Goal: Check status: Check status

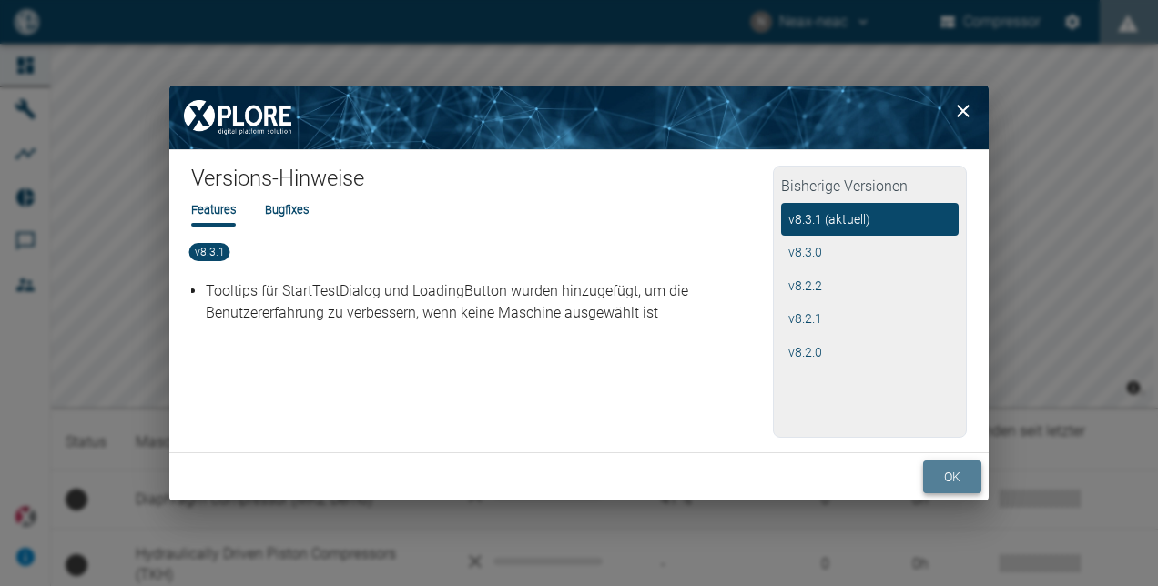
click at [959, 476] on button "ok" at bounding box center [952, 478] width 58 height 34
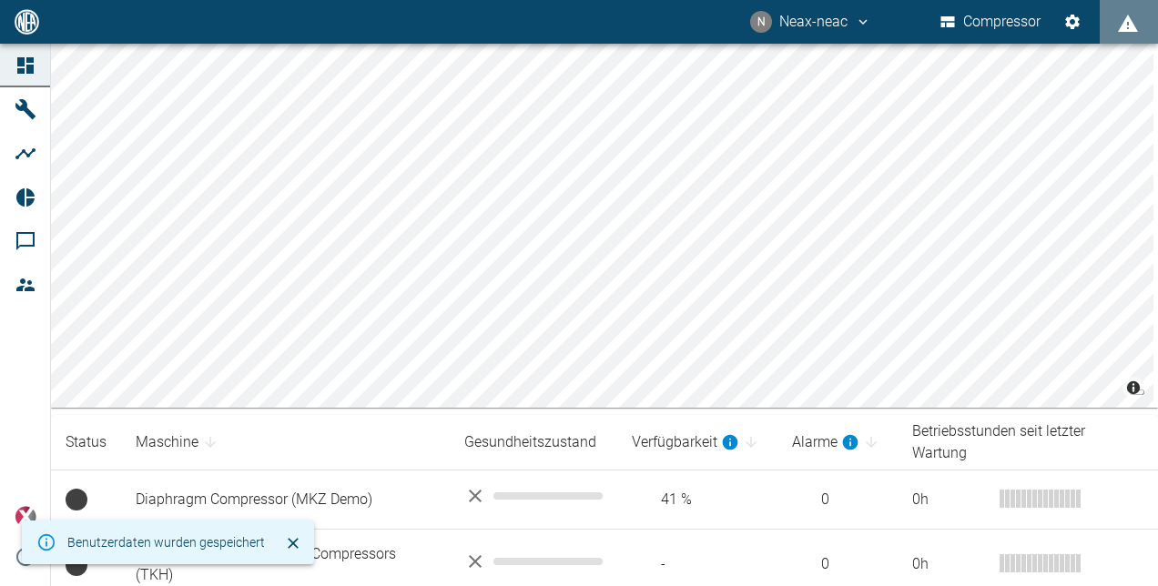
scroll to position [75, 0]
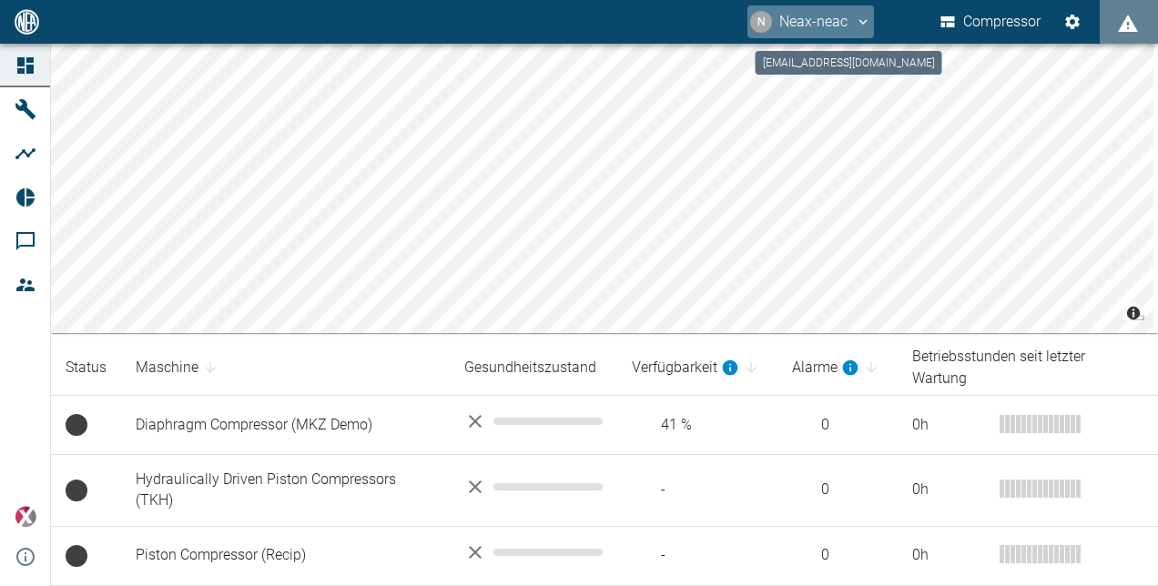
click at [860, 21] on icon "neax-neac@web.de" at bounding box center [864, 21] width 8 height 5
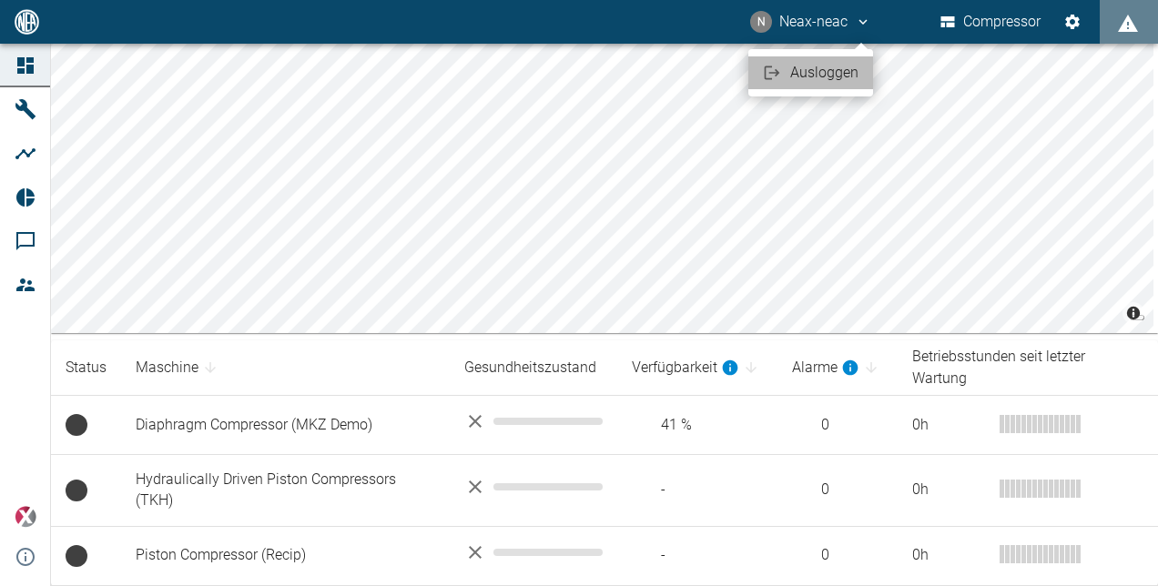
click at [833, 73] on span "Ausloggen" at bounding box center [824, 73] width 68 height 22
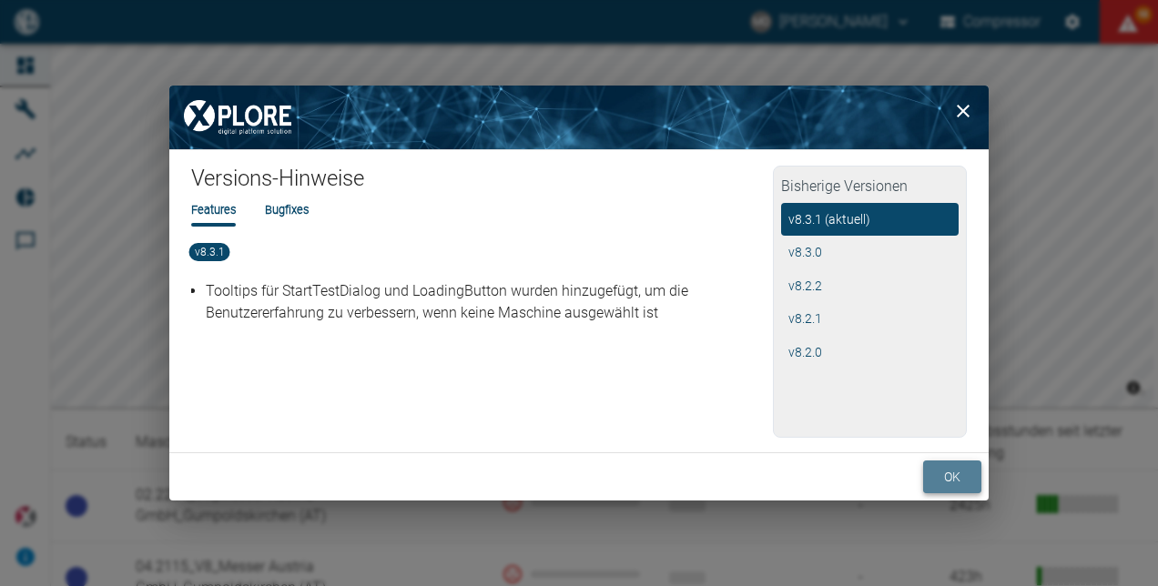
click at [943, 482] on button "ok" at bounding box center [952, 478] width 58 height 34
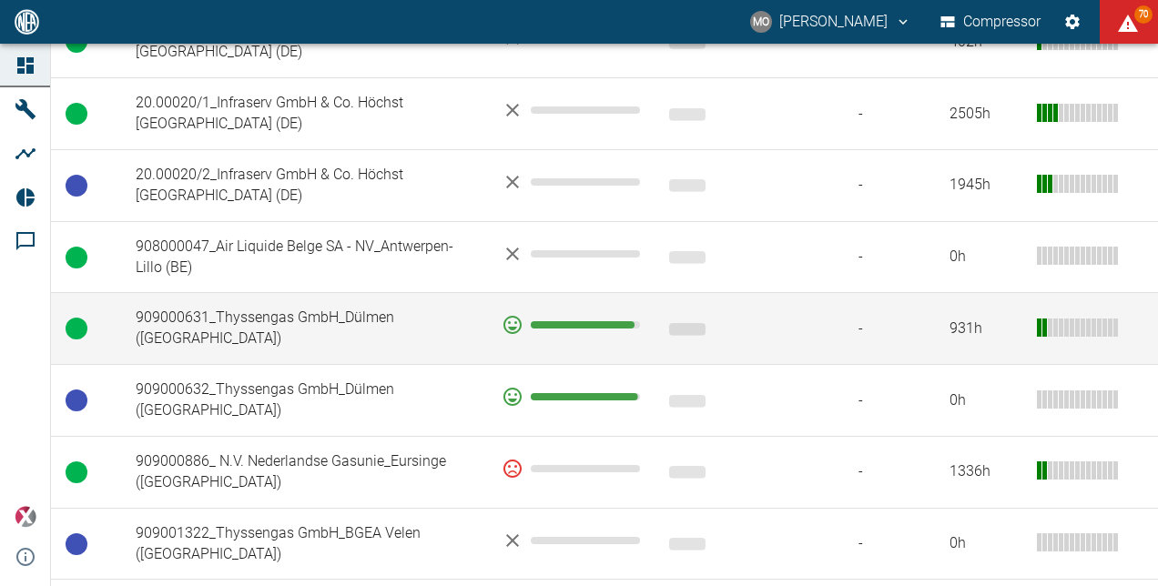
scroll to position [1201, 0]
click at [250, 294] on td "909000631_Thyssengas GmbH_Dülmen ([GEOGRAPHIC_DATA])" at bounding box center [304, 330] width 366 height 72
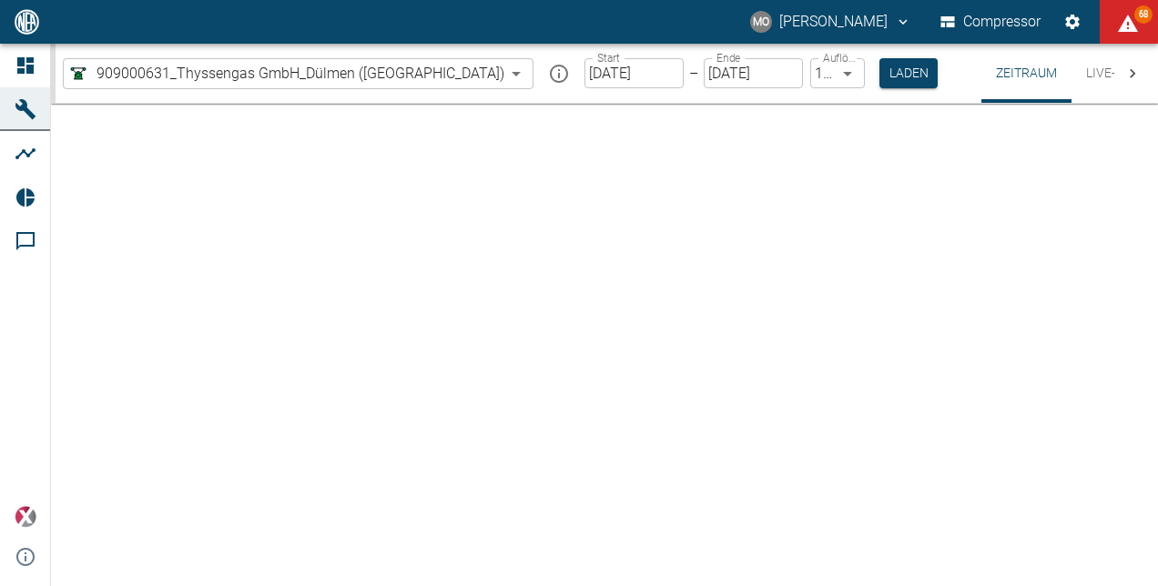
type input "2min"
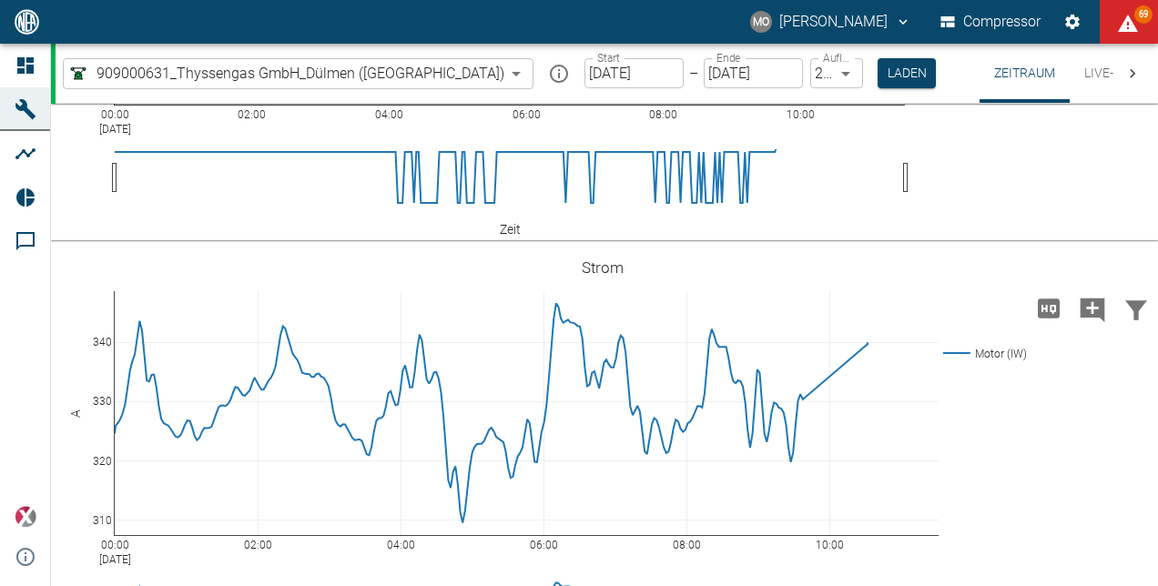
scroll to position [4623, 0]
